Goal: Download file/media

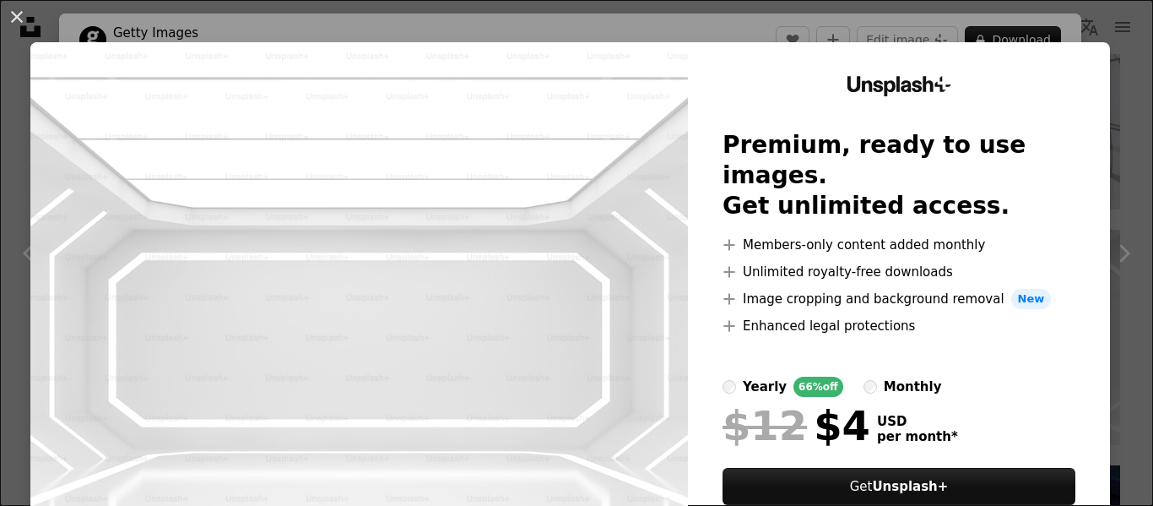
click at [1014, 10] on div "An X shape Unsplash+ Premium, ready to use images. Get unlimited access. A plus…" at bounding box center [576, 253] width 1153 height 506
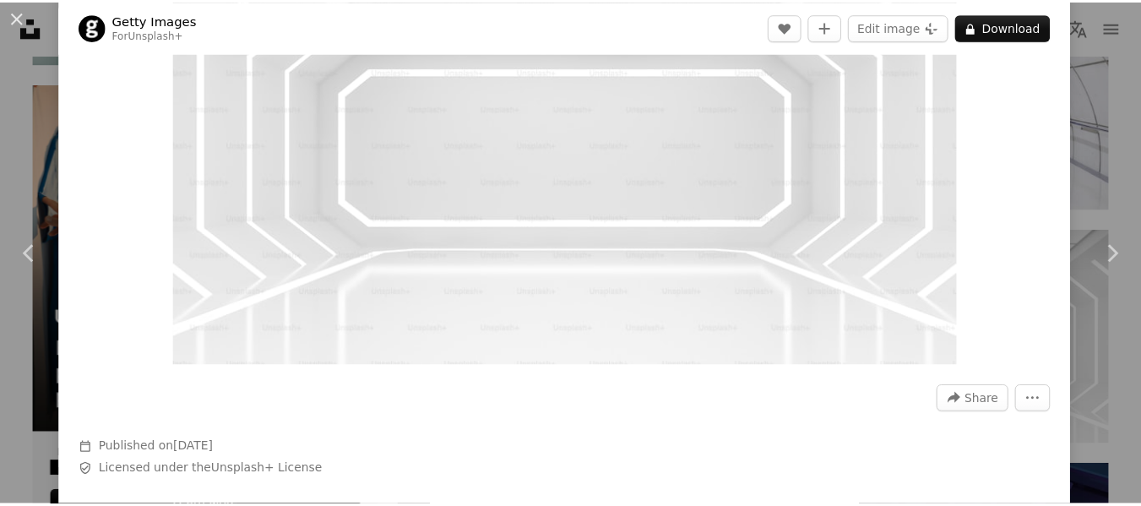
scroll to position [338, 0]
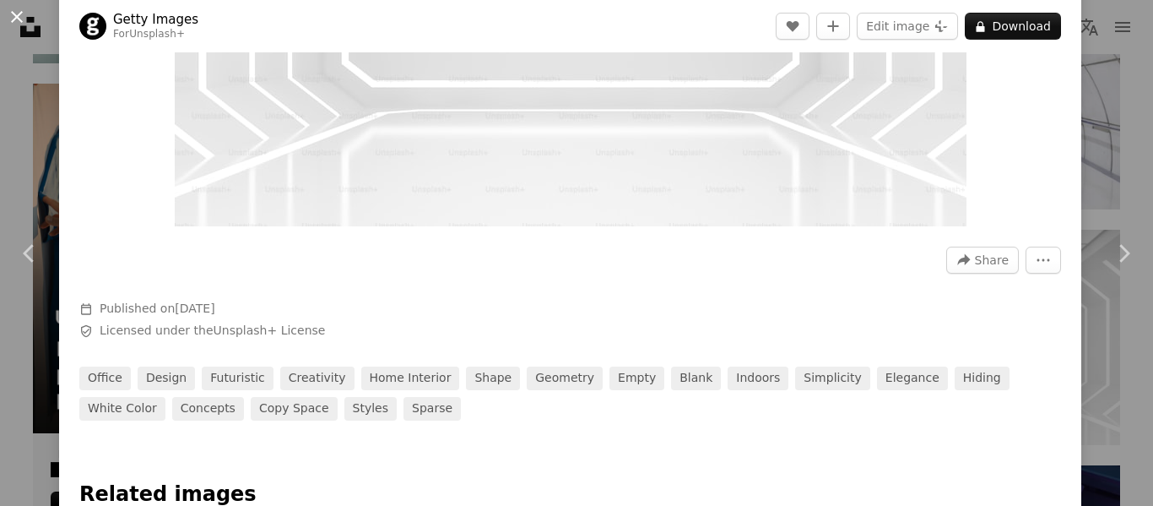
click at [27, 10] on button "An X shape" at bounding box center [17, 17] width 20 height 20
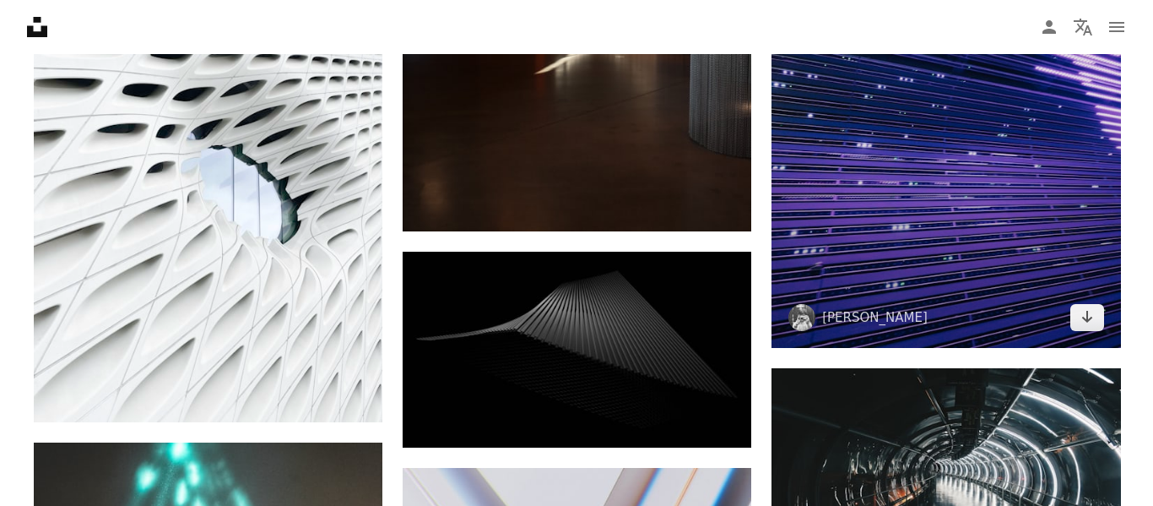
scroll to position [8795, 0]
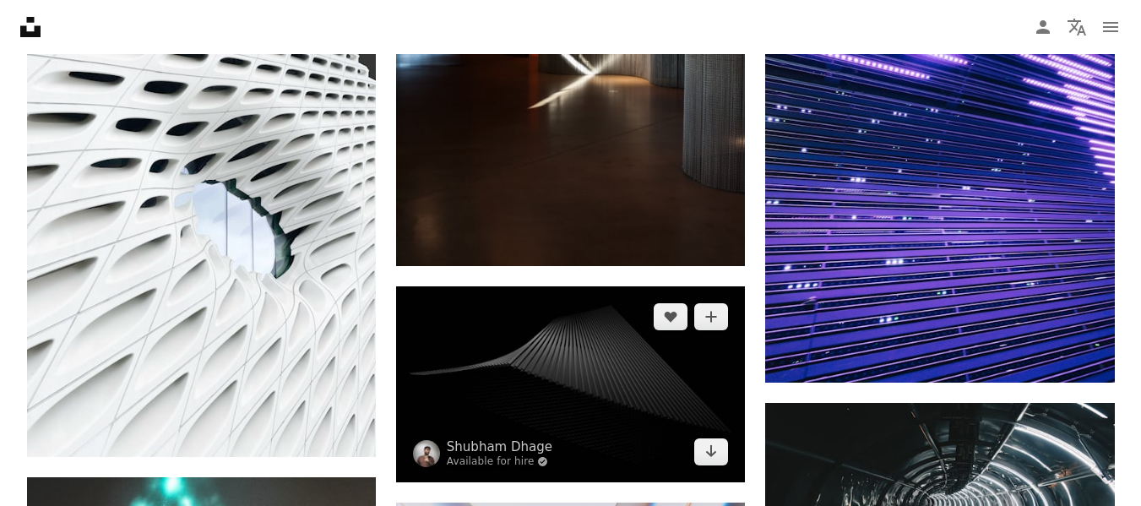
click at [597, 353] on img at bounding box center [570, 384] width 349 height 196
